Goal: Task Accomplishment & Management: Use online tool/utility

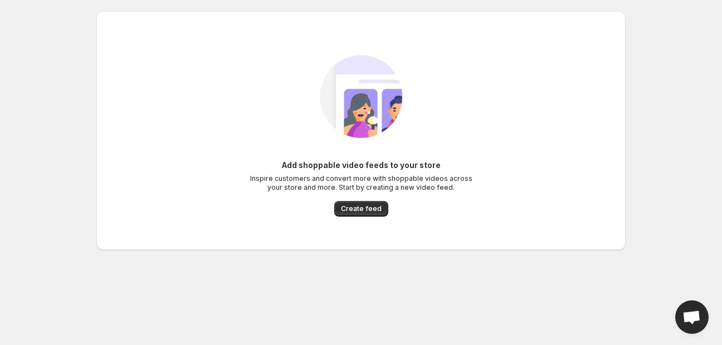
click at [362, 206] on span "Create feed" at bounding box center [361, 208] width 41 height 9
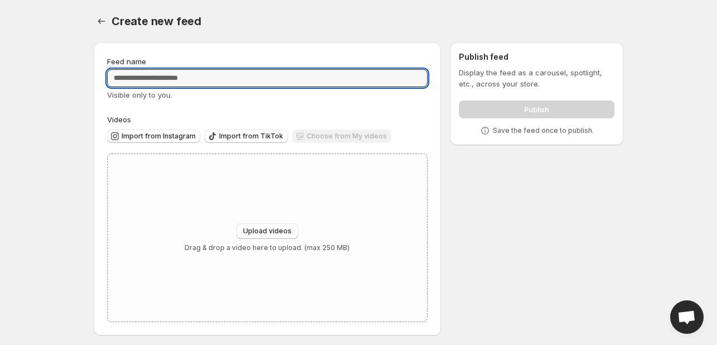
click at [162, 83] on input "Feed name" at bounding box center [267, 78] width 321 height 18
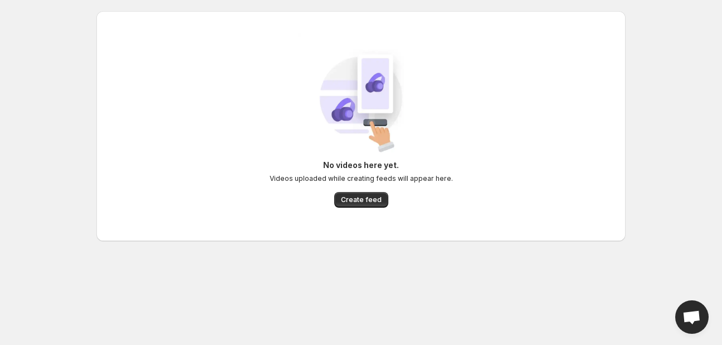
click at [346, 198] on span "Create feed" at bounding box center [361, 199] width 41 height 9
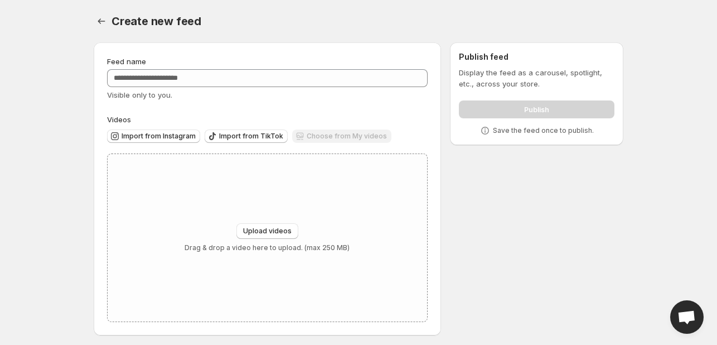
click at [252, 138] on span "Import from TikTok" at bounding box center [251, 136] width 64 height 9
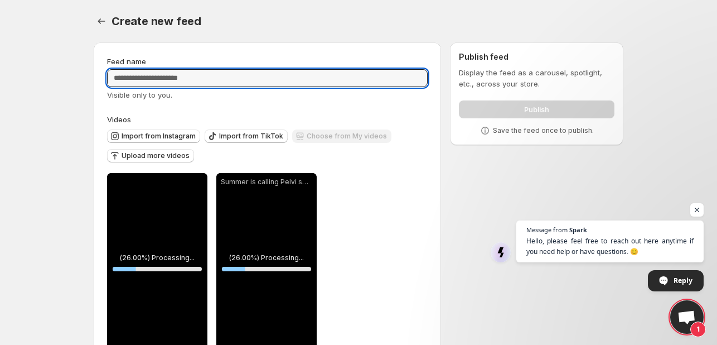
click at [187, 74] on input "Feed name" at bounding box center [267, 78] width 321 height 18
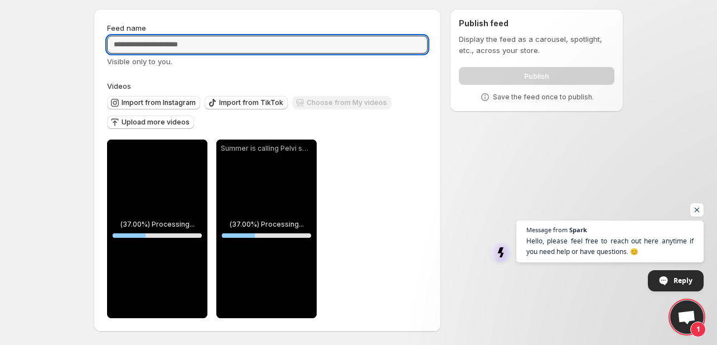
scroll to position [27, 0]
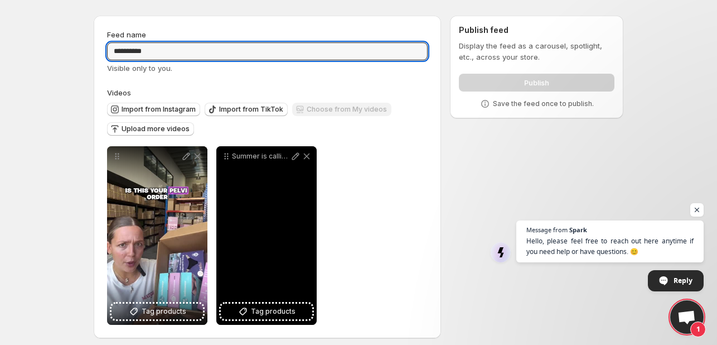
type input "*********"
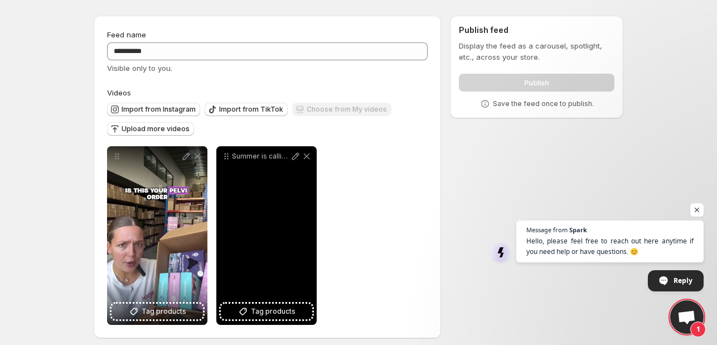
click at [258, 311] on span "Tag products" at bounding box center [273, 310] width 45 height 11
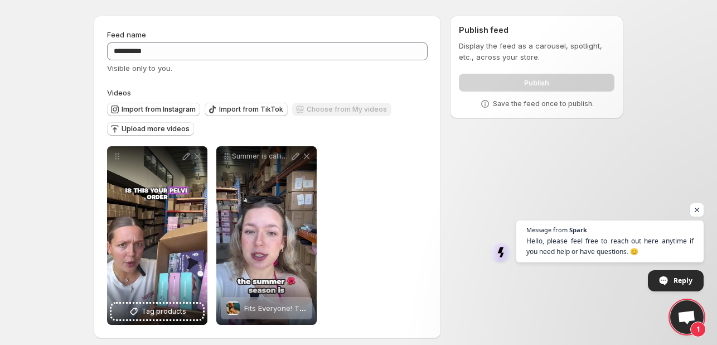
click at [368, 230] on div "**********" at bounding box center [267, 235] width 321 height 178
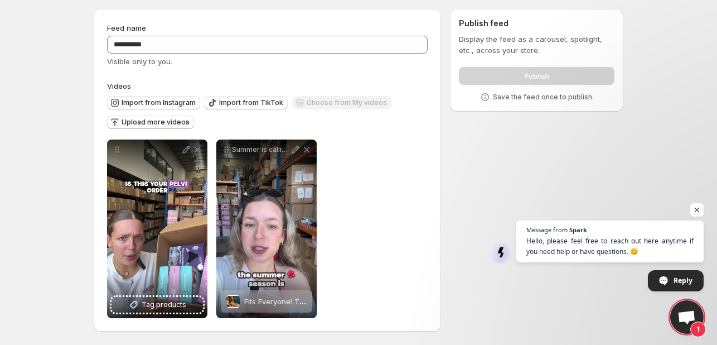
scroll to position [0, 0]
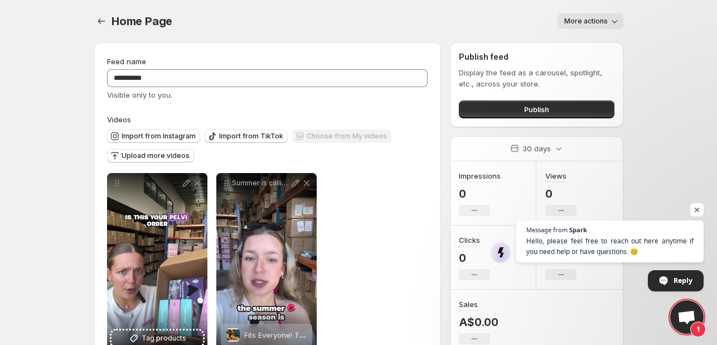
click at [494, 106] on button "Publish" at bounding box center [537, 109] width 156 height 18
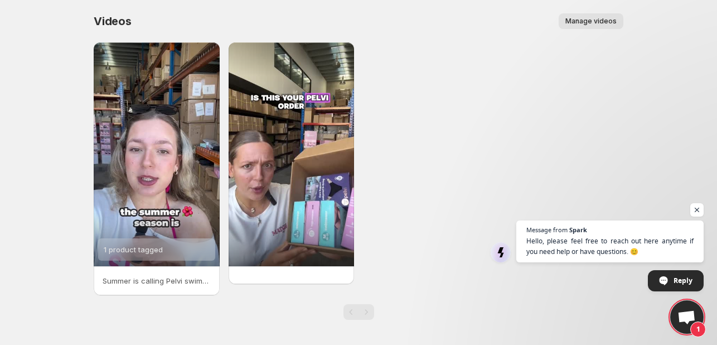
click at [587, 20] on span "Manage videos" at bounding box center [590, 21] width 51 height 9
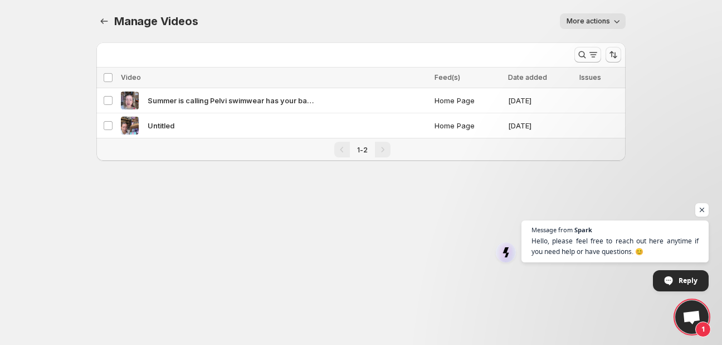
click at [567, 29] on div "Manage Videos. This page is ready Manage Videos More actions More actions More …" at bounding box center [361, 21] width 530 height 42
click at [588, 21] on span "More actions" at bounding box center [588, 21] width 43 height 9
click at [470, 36] on div "Manage Videos. This page is ready Manage Videos More actions More actions More …" at bounding box center [361, 21] width 530 height 42
click at [96, 23] on button "Manage Videos" at bounding box center [104, 21] width 16 height 16
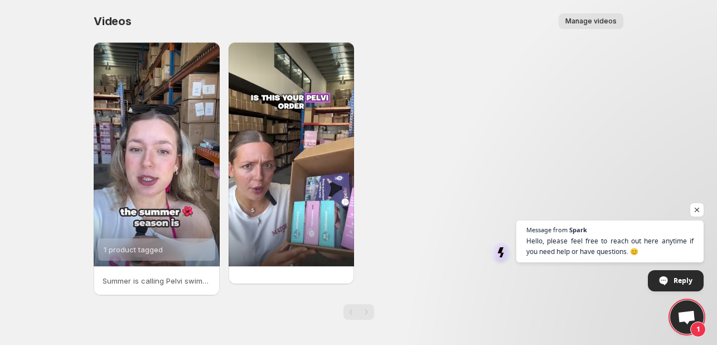
click at [696, 208] on span "Open chat" at bounding box center [696, 209] width 13 height 13
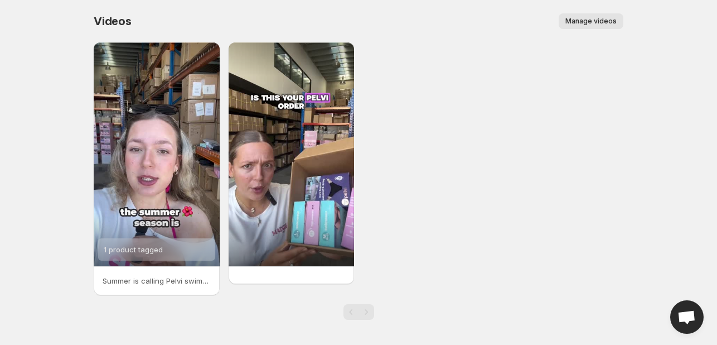
scroll to position [2, 0]
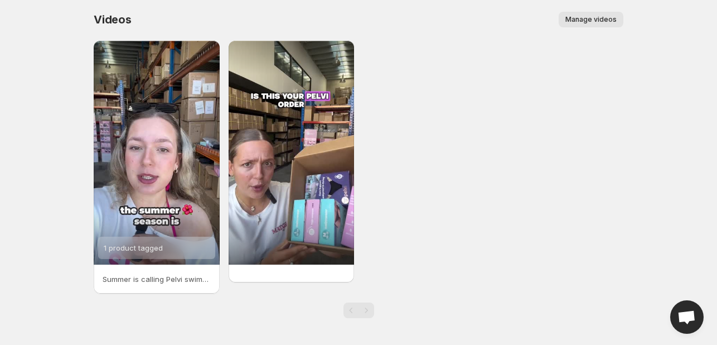
click at [533, 132] on div "1 product tagged Summer is calling Pelvi swimwear has your back and front" at bounding box center [359, 167] width 530 height 253
click at [384, 89] on div "1 product tagged Summer is calling Pelvi swimwear has your back and front" at bounding box center [359, 167] width 530 height 253
click at [551, 23] on div "Manage videos" at bounding box center [384, 20] width 478 height 16
click at [564, 16] on button "Manage videos" at bounding box center [591, 20] width 65 height 16
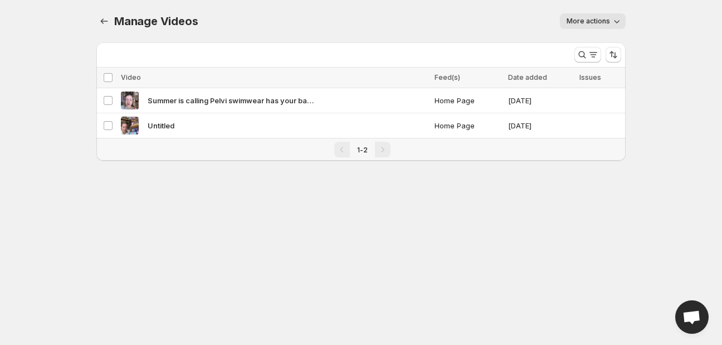
click at [103, 74] on th "Select all videos" at bounding box center [106, 77] width 21 height 21
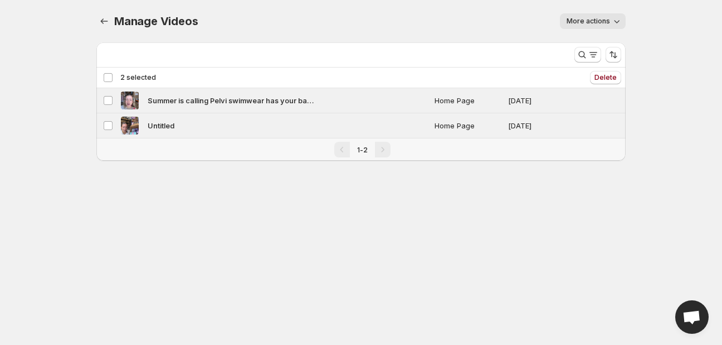
click at [111, 76] on div "Deselect all 2 videos 2 selected" at bounding box center [129, 77] width 53 height 10
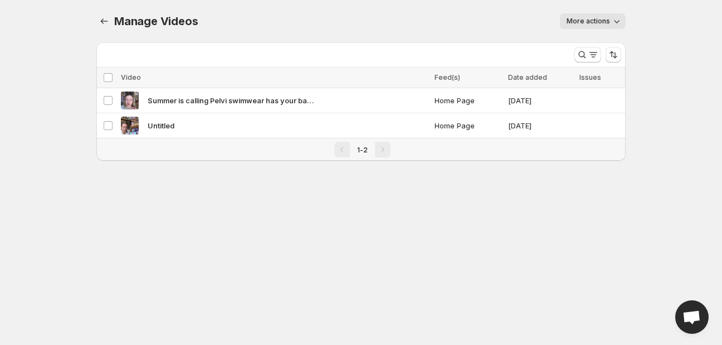
click at [357, 11] on div "Manage Videos. This page is ready Manage Videos More actions More actions More …" at bounding box center [361, 21] width 530 height 42
click at [660, 125] on body "Home Feeds Videos Subscription Settings Manage Videos. This page is ready Manag…" at bounding box center [361, 172] width 722 height 345
click at [603, 253] on body "Home Feeds Videos Subscription Settings Manage Videos. This page is ready Manag…" at bounding box center [361, 172] width 722 height 345
click at [595, 28] on button "More actions" at bounding box center [593, 21] width 66 height 16
click at [629, 48] on span "Regenerate missing previews" at bounding box center [620, 44] width 103 height 11
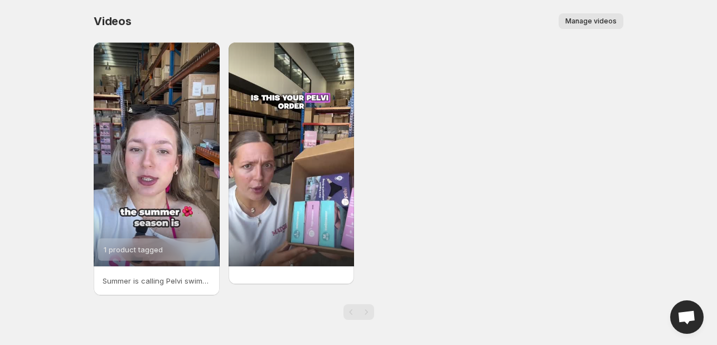
scroll to position [2, 0]
click at [594, 25] on span "Manage videos" at bounding box center [590, 21] width 51 height 9
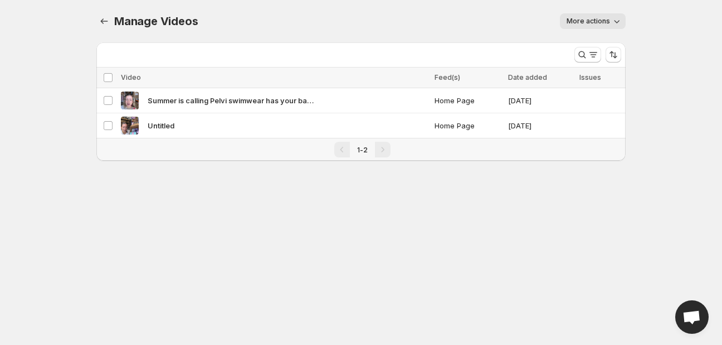
click at [583, 25] on span "More actions" at bounding box center [588, 21] width 43 height 9
click at [652, 158] on body "Home Feeds Videos Subscription Settings Manage Videos. This page is ready Manag…" at bounding box center [361, 172] width 722 height 345
click at [105, 25] on icon "Manage Videos" at bounding box center [104, 21] width 11 height 11
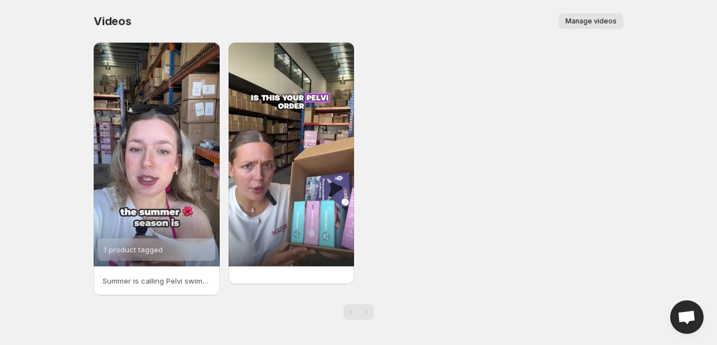
click at [455, 106] on div "1 product tagged Summer is calling Pelvi swimwear has your back and front" at bounding box center [359, 168] width 530 height 253
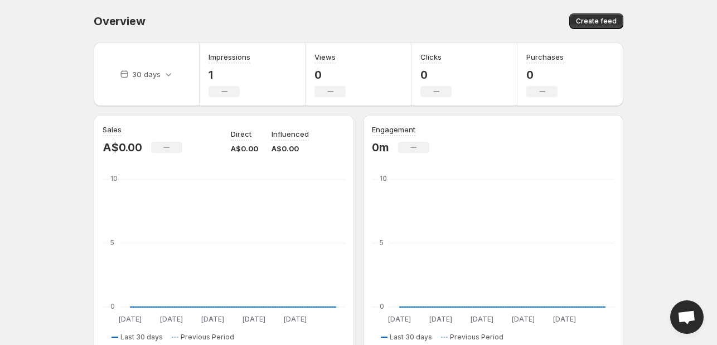
click at [584, 27] on button "Create feed" at bounding box center [596, 21] width 54 height 16
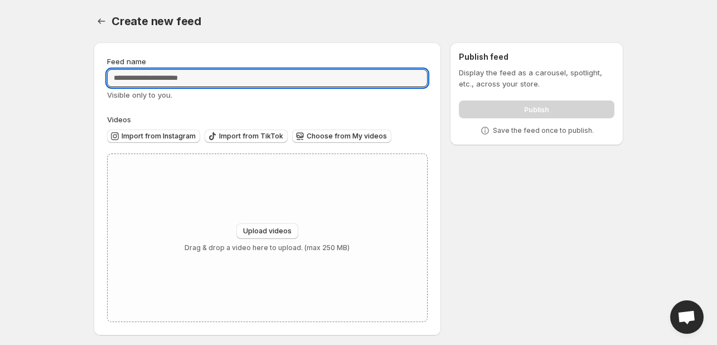
click at [171, 74] on input "Feed name" at bounding box center [267, 78] width 321 height 18
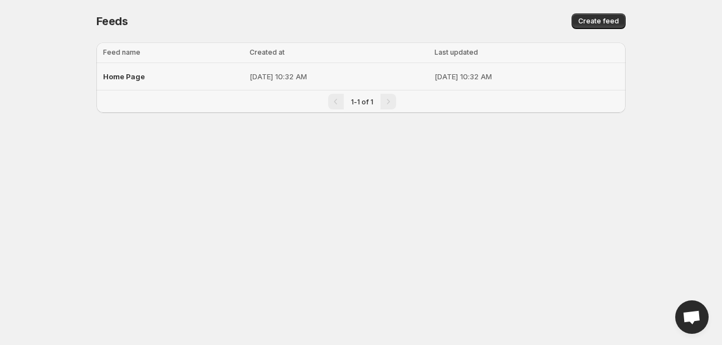
click at [137, 75] on span "Home Page" at bounding box center [124, 76] width 42 height 9
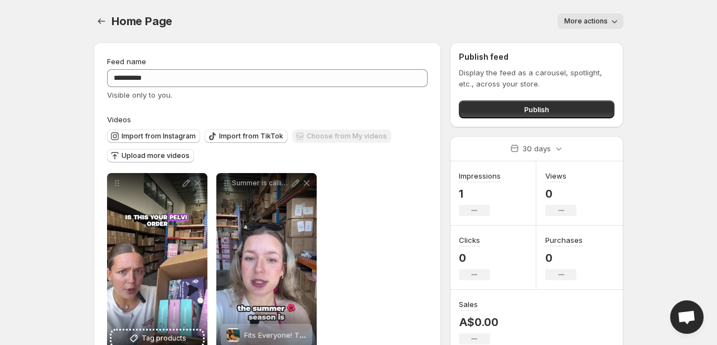
scroll to position [34, 0]
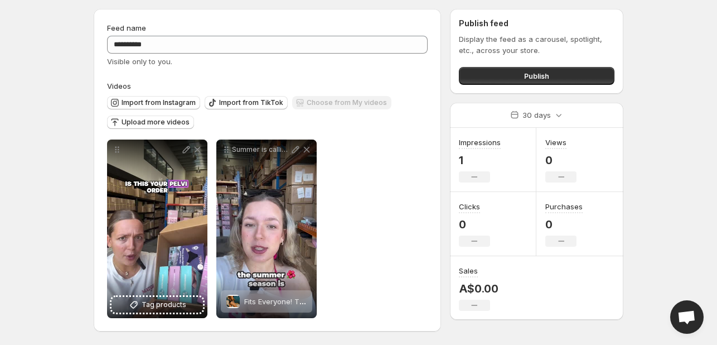
click at [254, 101] on span "Import from TikTok" at bounding box center [251, 102] width 64 height 9
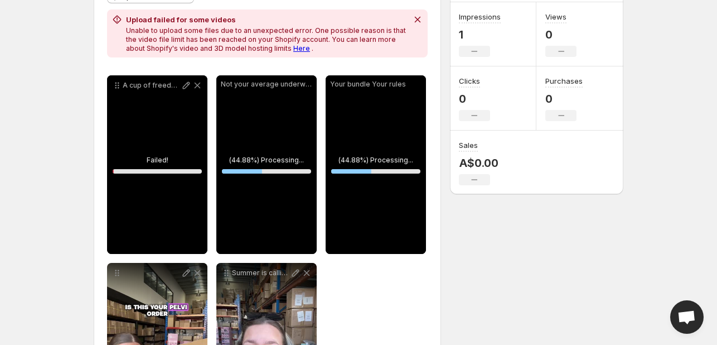
scroll to position [154, 0]
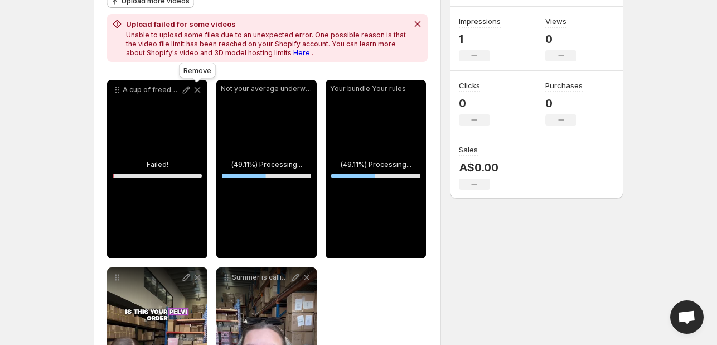
click at [197, 90] on icon at bounding box center [198, 90] width 6 height 6
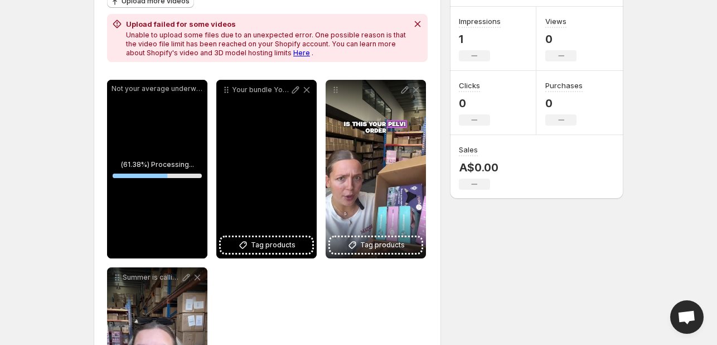
click at [258, 247] on span "Tag products" at bounding box center [273, 244] width 45 height 11
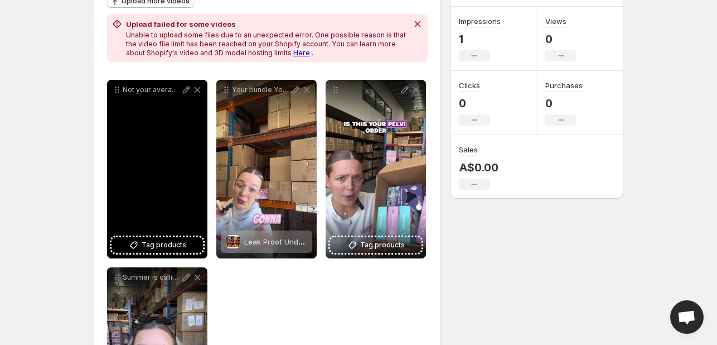
click at [165, 246] on span "Tag products" at bounding box center [164, 244] width 45 height 11
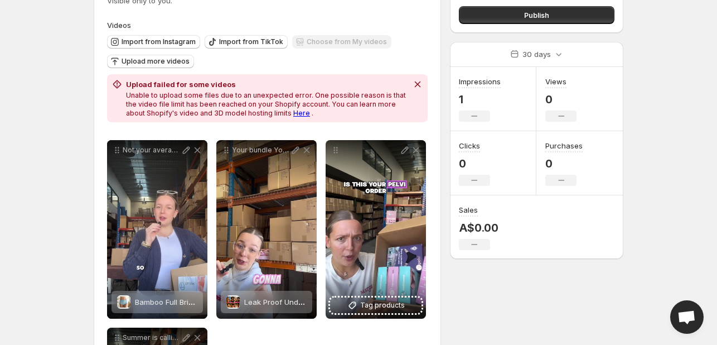
scroll to position [0, 0]
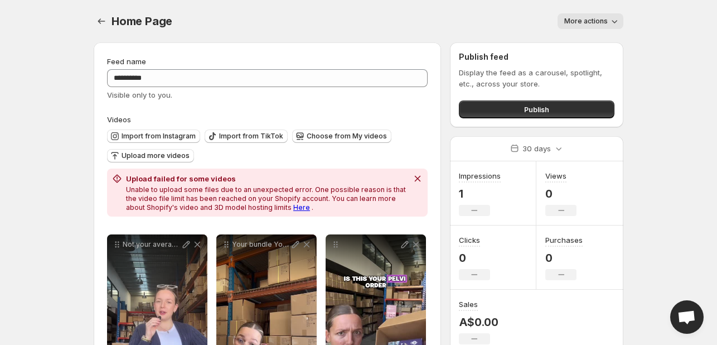
click at [486, 106] on button "Publish" at bounding box center [537, 109] width 156 height 18
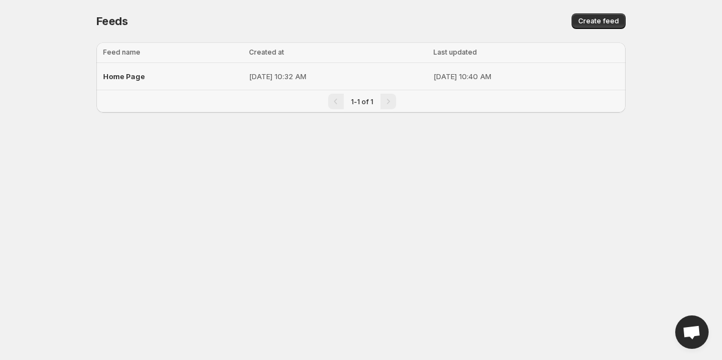
click at [127, 71] on div "Home Page" at bounding box center [172, 76] width 139 height 20
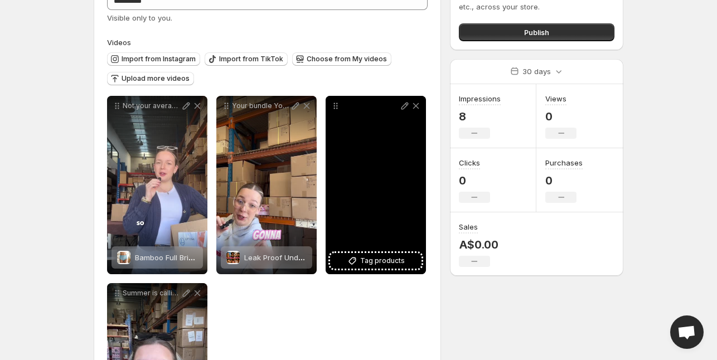
scroll to position [79, 0]
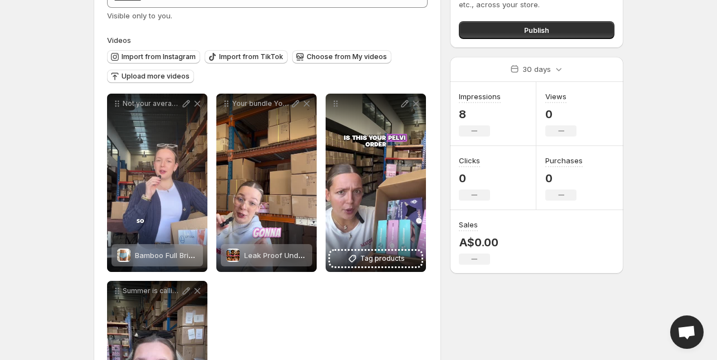
click at [235, 56] on span "Import from TikTok" at bounding box center [251, 56] width 64 height 9
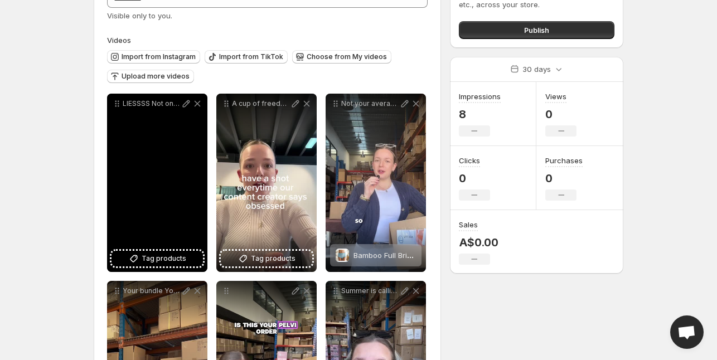
click at [142, 255] on button "Tag products" at bounding box center [156, 259] width 91 height 16
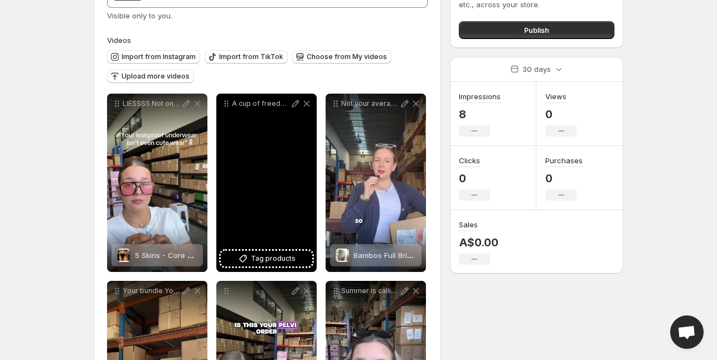
click at [270, 255] on span "Tag products" at bounding box center [273, 258] width 45 height 11
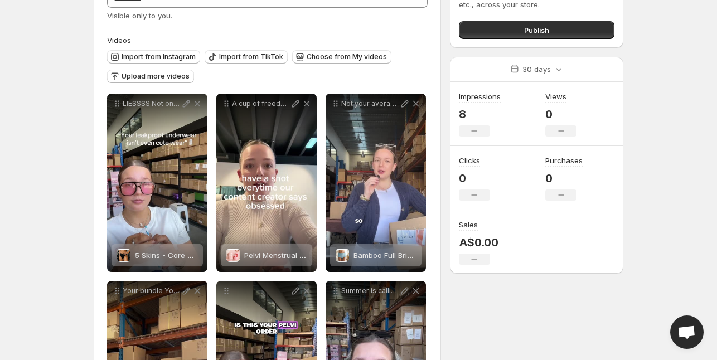
click at [512, 28] on button "Publish" at bounding box center [537, 30] width 156 height 18
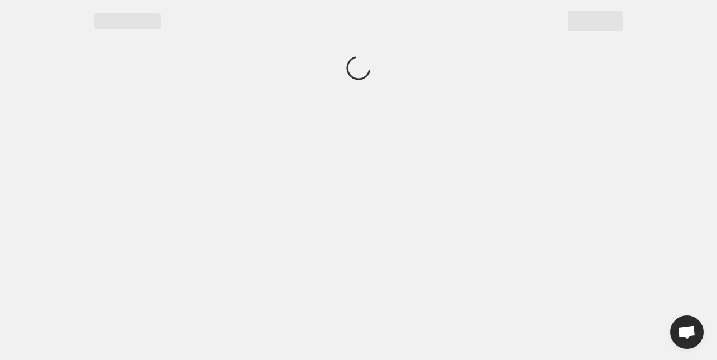
scroll to position [0, 0]
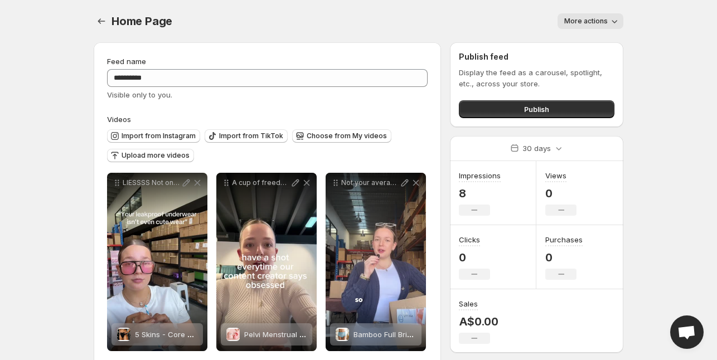
click at [502, 108] on button "Publish" at bounding box center [537, 109] width 156 height 18
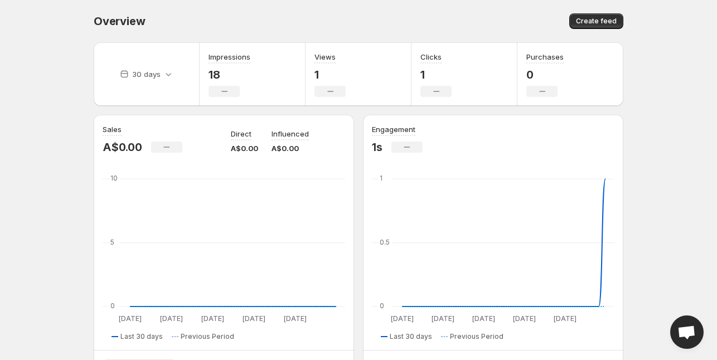
click at [587, 20] on span "Create feed" at bounding box center [596, 21] width 41 height 9
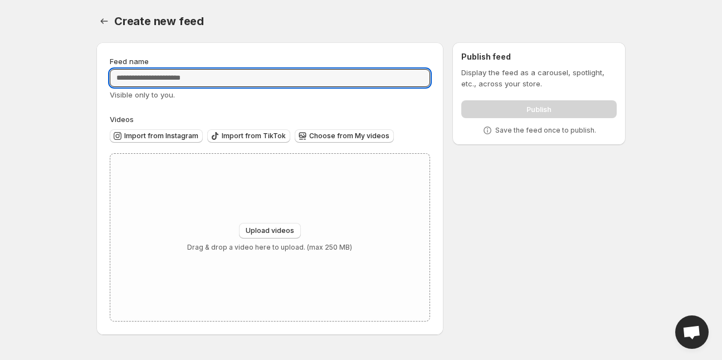
click at [310, 79] on input "Feed name" at bounding box center [270, 78] width 321 height 18
